Goal: Task Accomplishment & Management: Complete application form

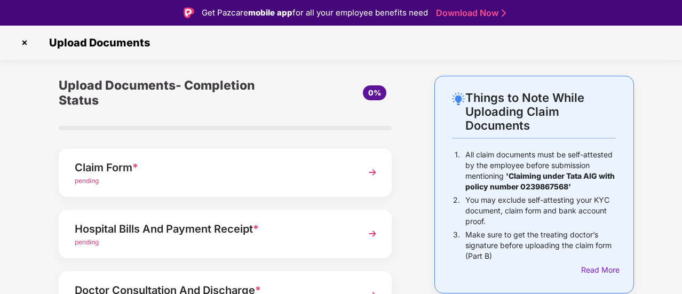
click at [374, 171] on img at bounding box center [372, 172] width 19 height 19
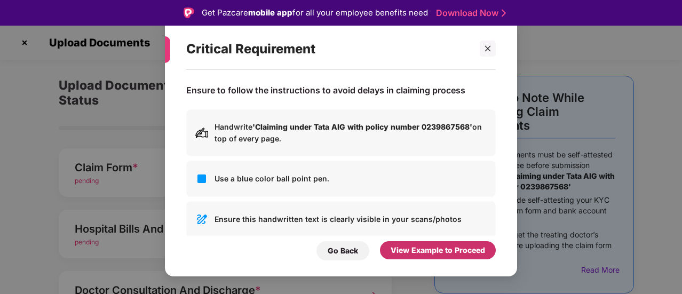
click at [427, 256] on div "View Example to Proceed" at bounding box center [438, 251] width 95 height 12
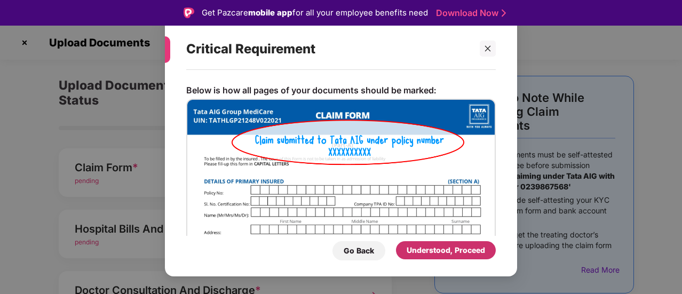
click at [459, 252] on div "Understood, Proceed" at bounding box center [446, 251] width 78 height 12
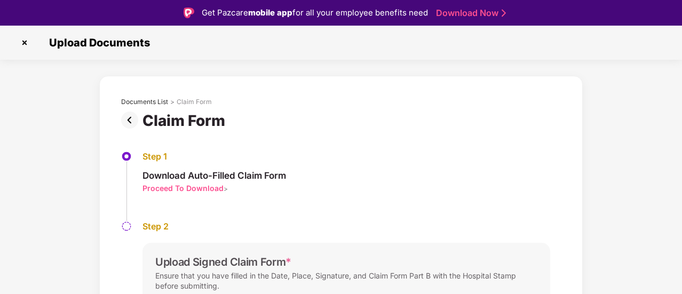
click at [184, 186] on div "Proceed To Download" at bounding box center [183, 188] width 81 height 10
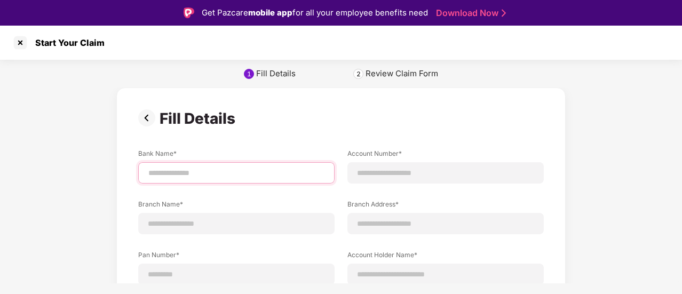
click at [175, 169] on input at bounding box center [236, 173] width 178 height 11
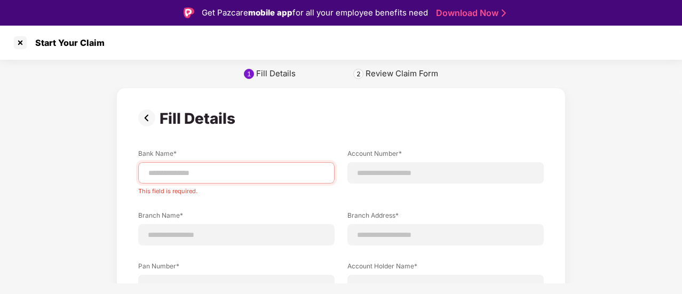
click at [403, 75] on div "Review Claim Form" at bounding box center [402, 73] width 73 height 11
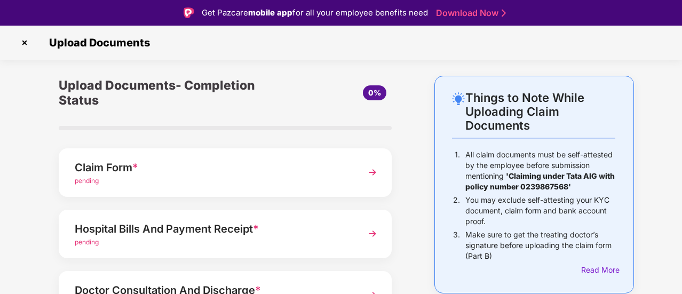
click at [89, 179] on span "pending" at bounding box center [87, 181] width 24 height 8
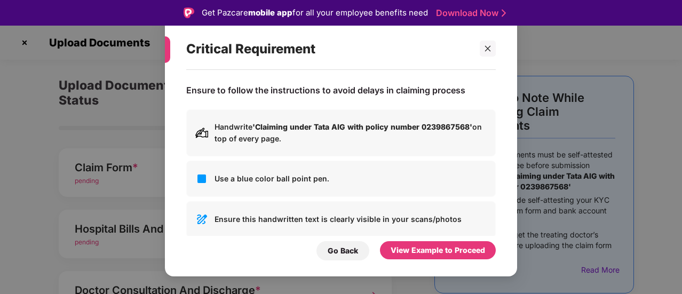
click at [273, 179] on p "Use a blue color ball point pen." at bounding box center [351, 179] width 272 height 12
click at [460, 251] on div "View Example to Proceed" at bounding box center [438, 251] width 95 height 12
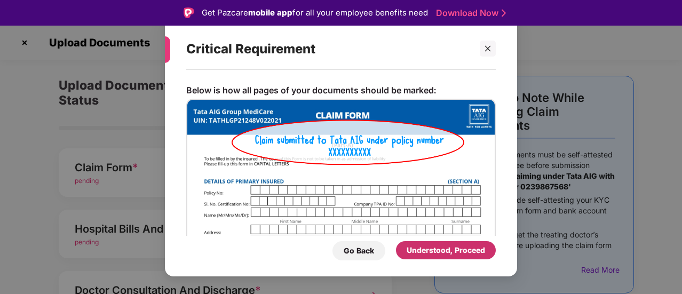
click at [461, 258] on div "Understood, Proceed" at bounding box center [446, 250] width 100 height 18
